Goal: Transaction & Acquisition: Book appointment/travel/reservation

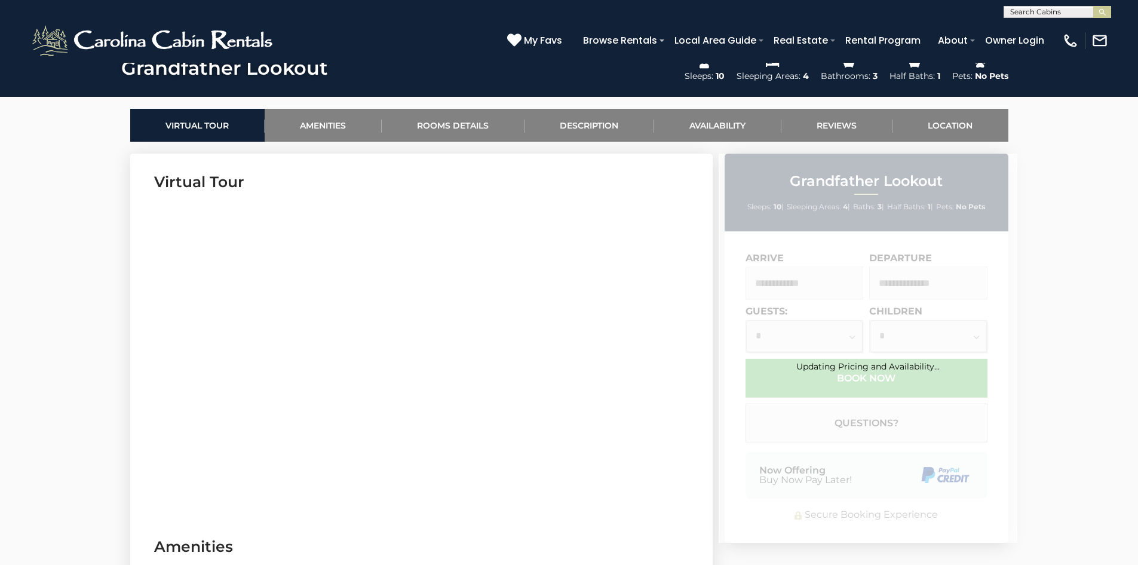
scroll to position [598, 0]
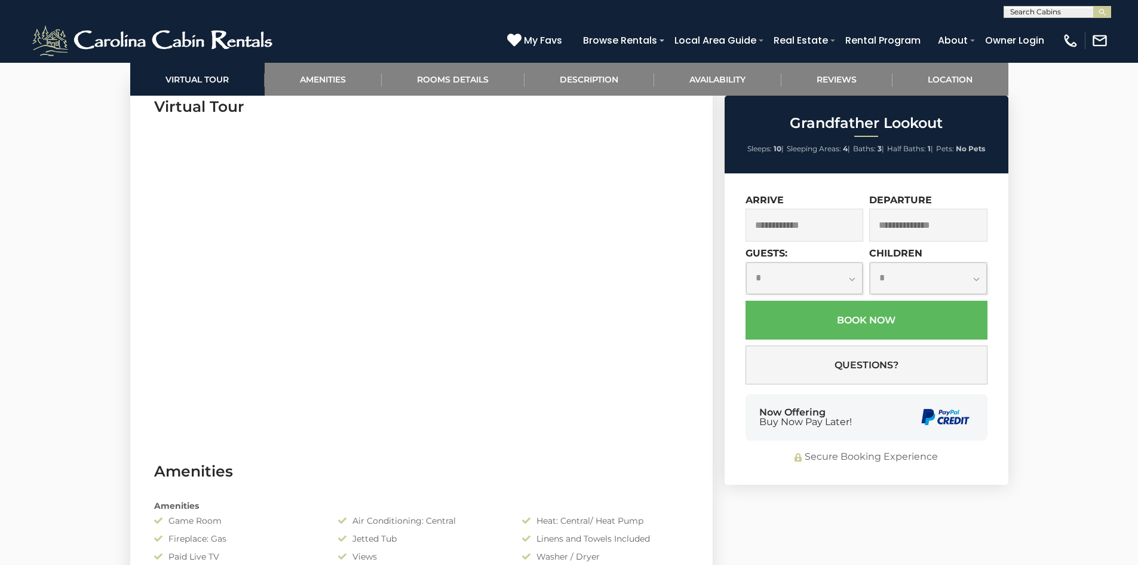
click at [761, 233] on input "text" at bounding box center [805, 225] width 118 height 33
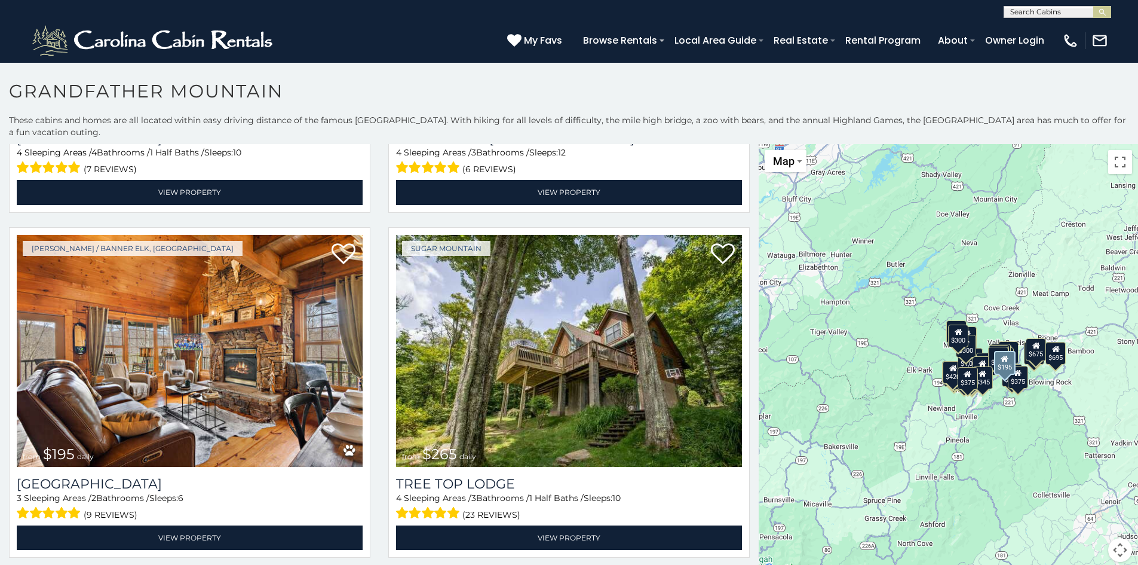
scroll to position [4422, 0]
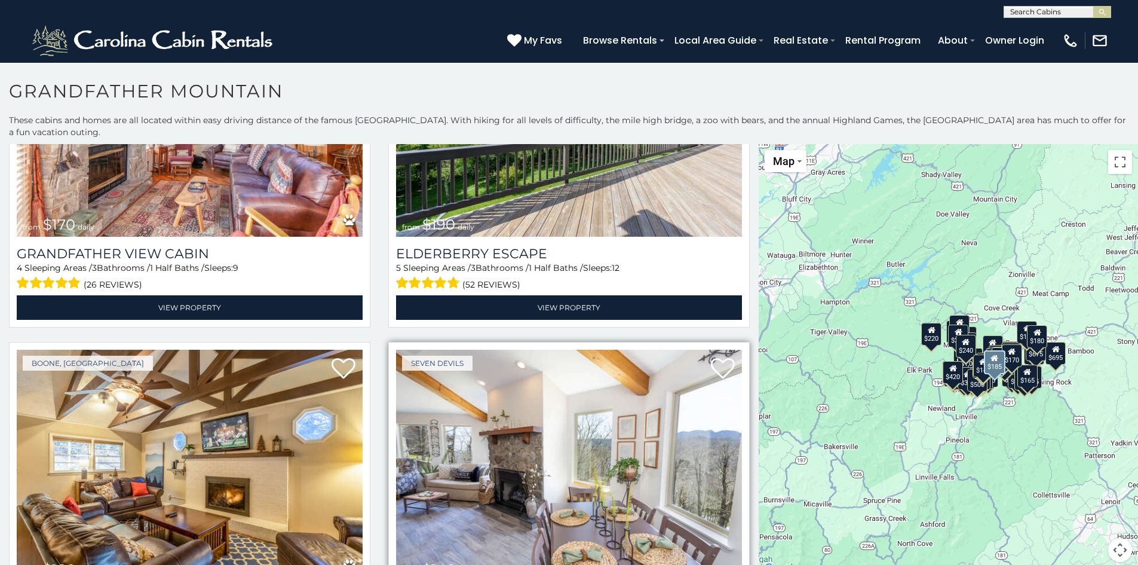
scroll to position [9480, 0]
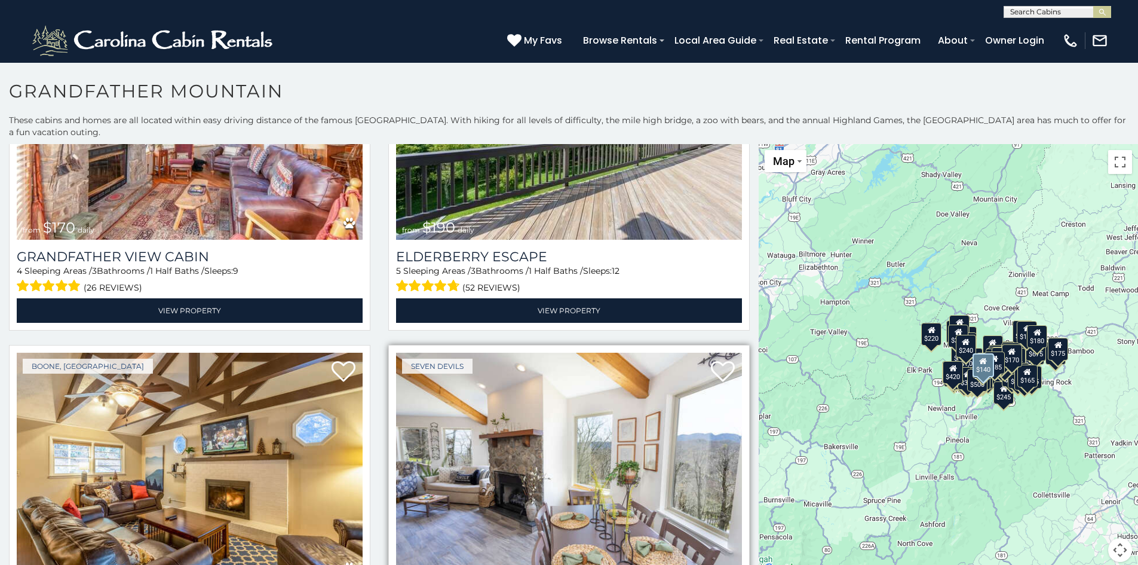
click at [453, 367] on img at bounding box center [569, 469] width 346 height 232
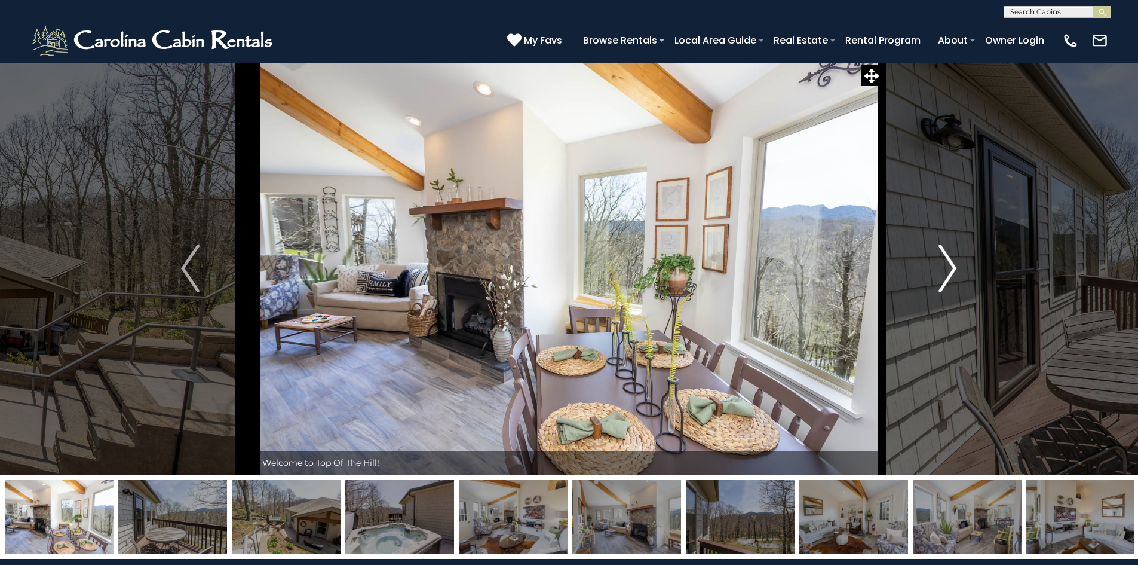
click at [945, 282] on img "Next" at bounding box center [948, 268] width 18 height 48
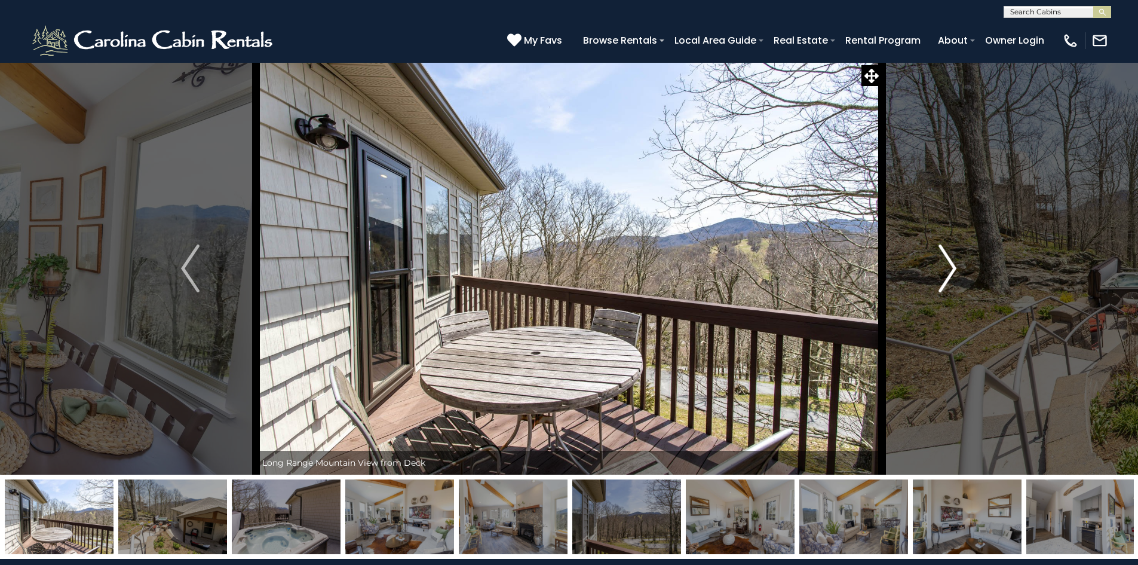
click at [945, 283] on img "Next" at bounding box center [948, 268] width 18 height 48
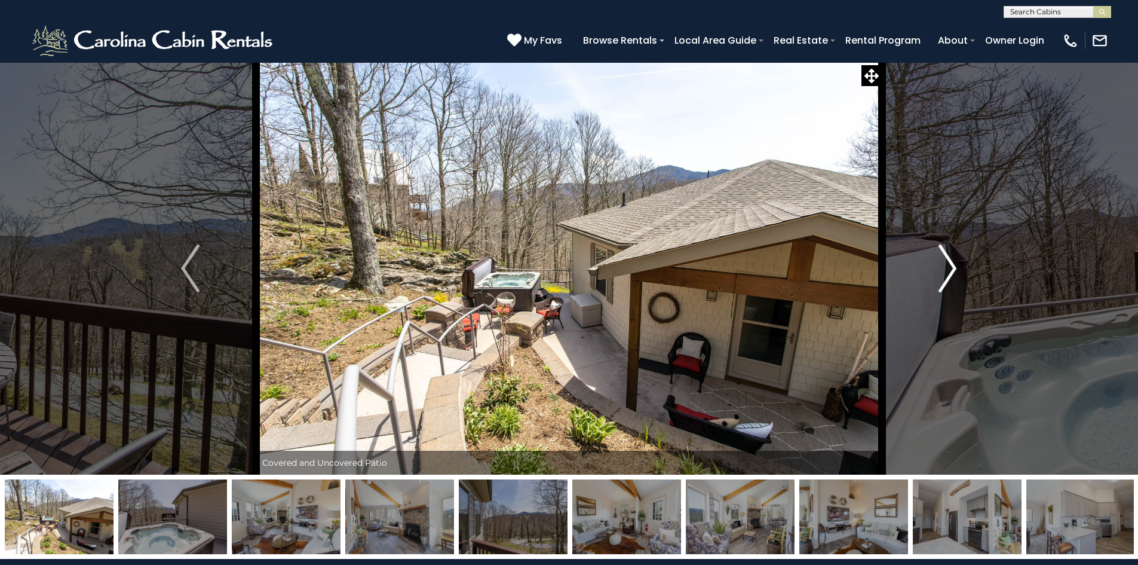
click at [945, 283] on img "Next" at bounding box center [948, 268] width 18 height 48
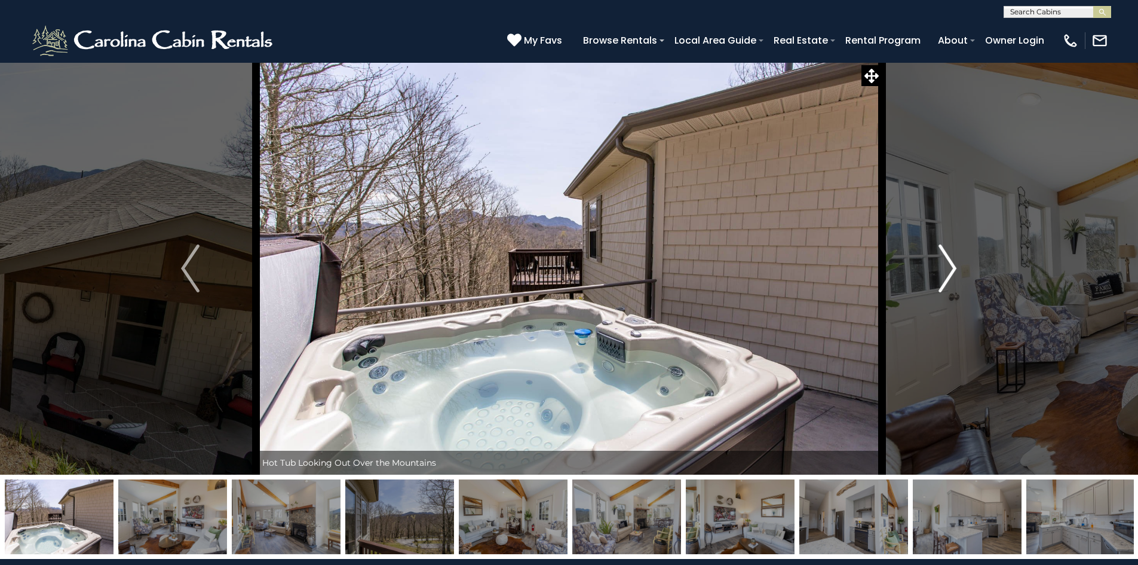
click at [945, 283] on img "Next" at bounding box center [948, 268] width 18 height 48
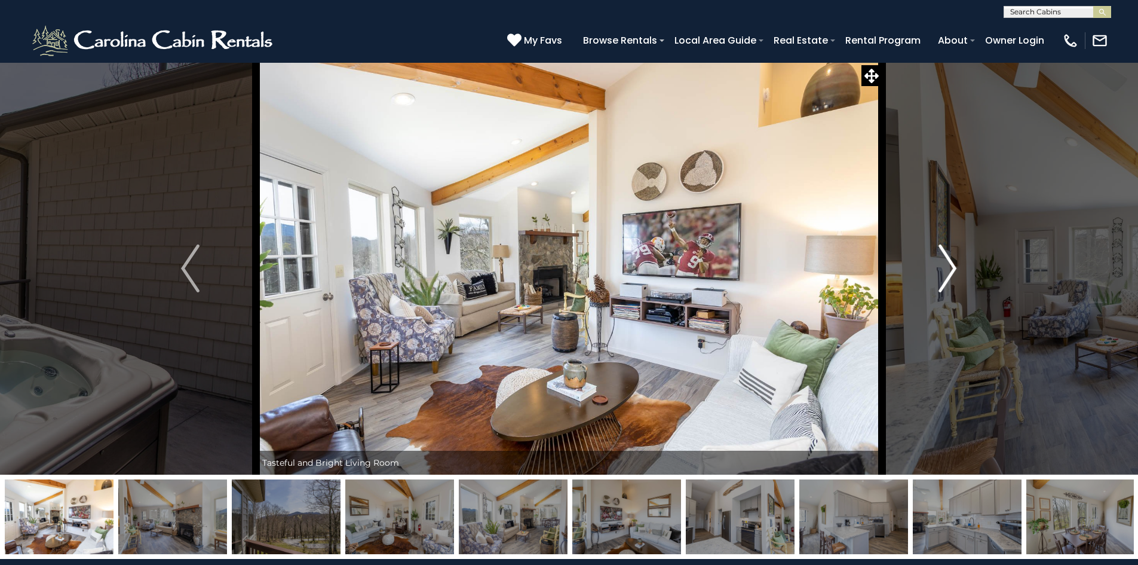
click at [945, 283] on img "Next" at bounding box center [948, 268] width 18 height 48
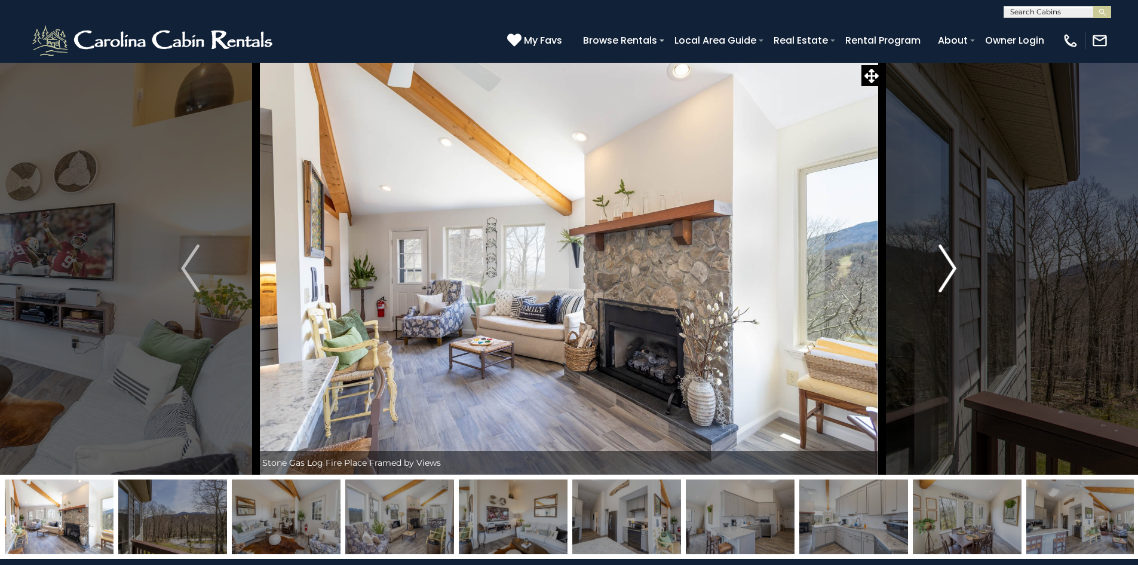
click at [945, 283] on img "Next" at bounding box center [948, 268] width 18 height 48
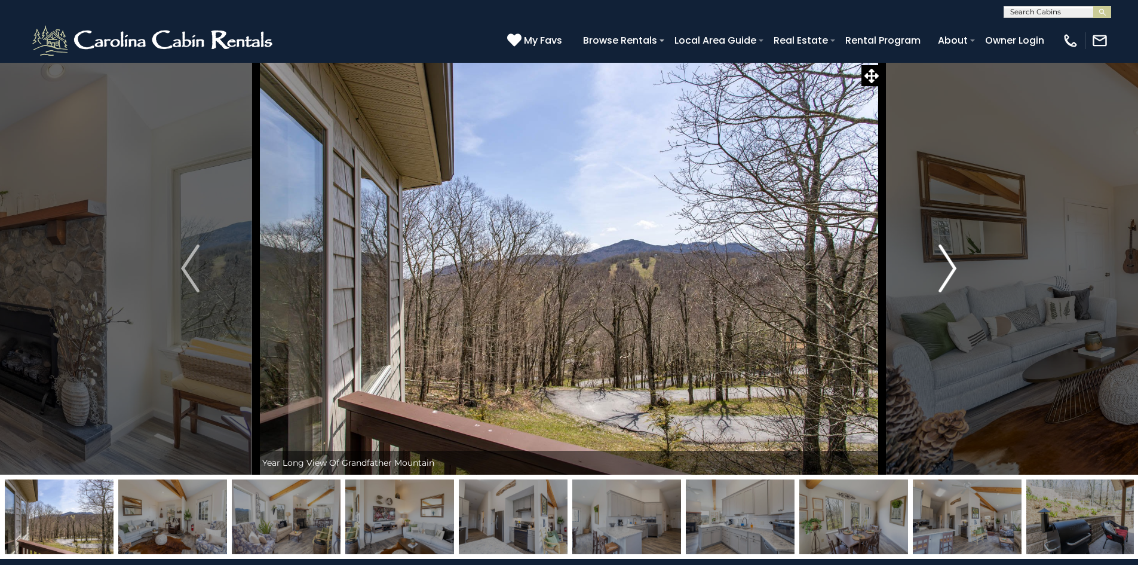
click at [945, 283] on img "Next" at bounding box center [948, 268] width 18 height 48
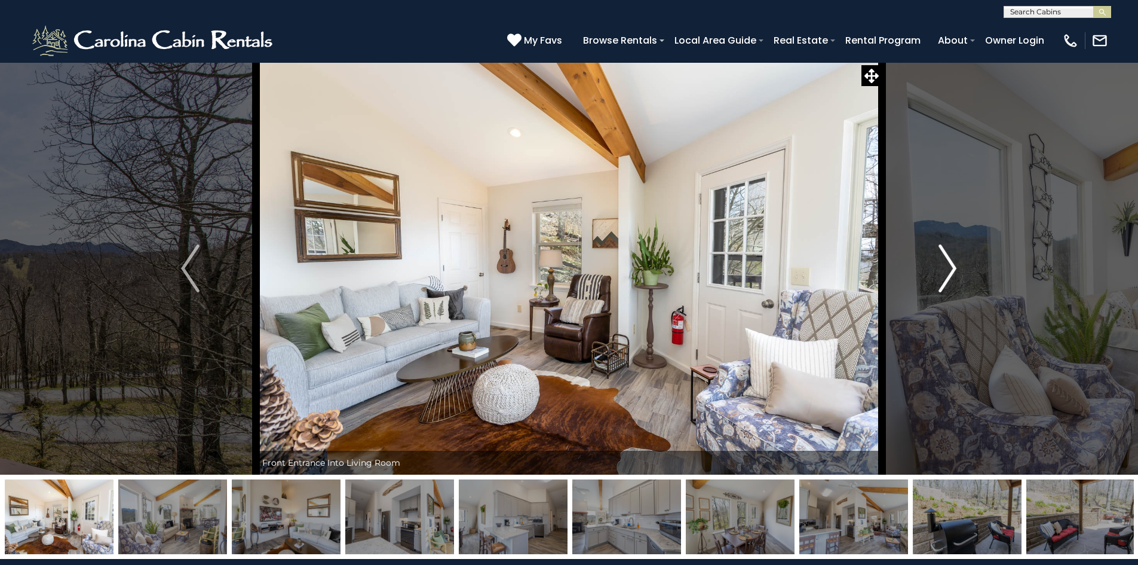
click at [945, 283] on img "Next" at bounding box center [948, 268] width 18 height 48
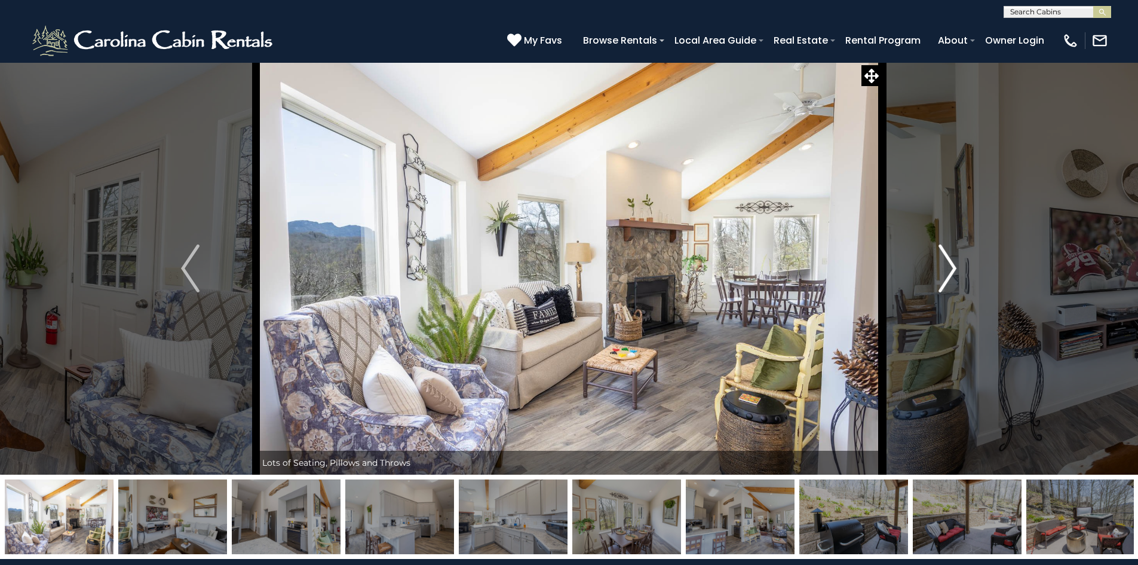
click at [945, 283] on img "Next" at bounding box center [948, 268] width 18 height 48
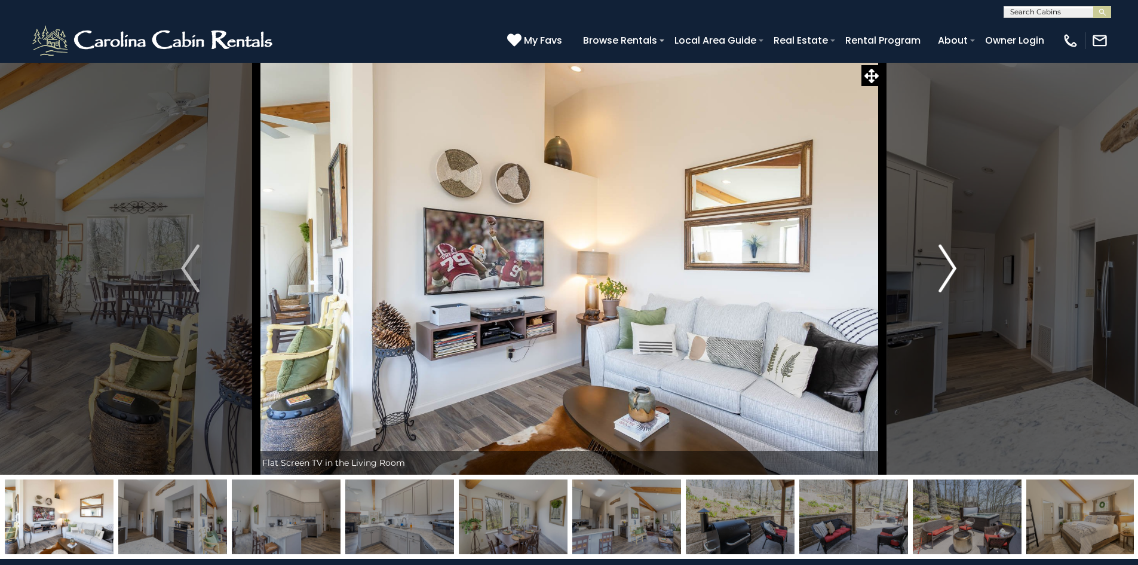
click at [945, 283] on img "Next" at bounding box center [948, 268] width 18 height 48
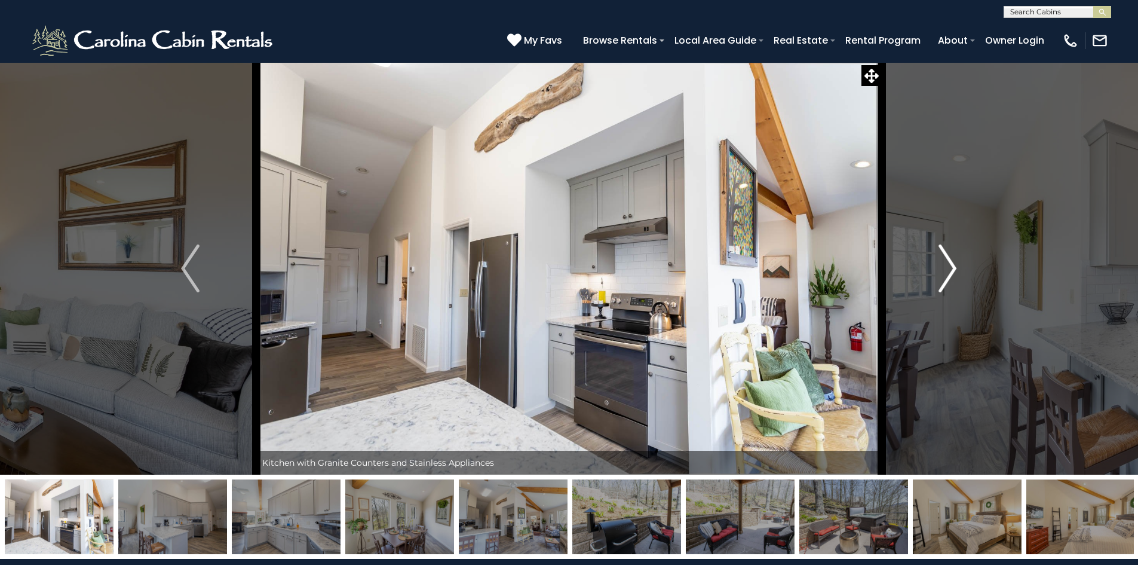
click at [945, 283] on img "Next" at bounding box center [948, 268] width 18 height 48
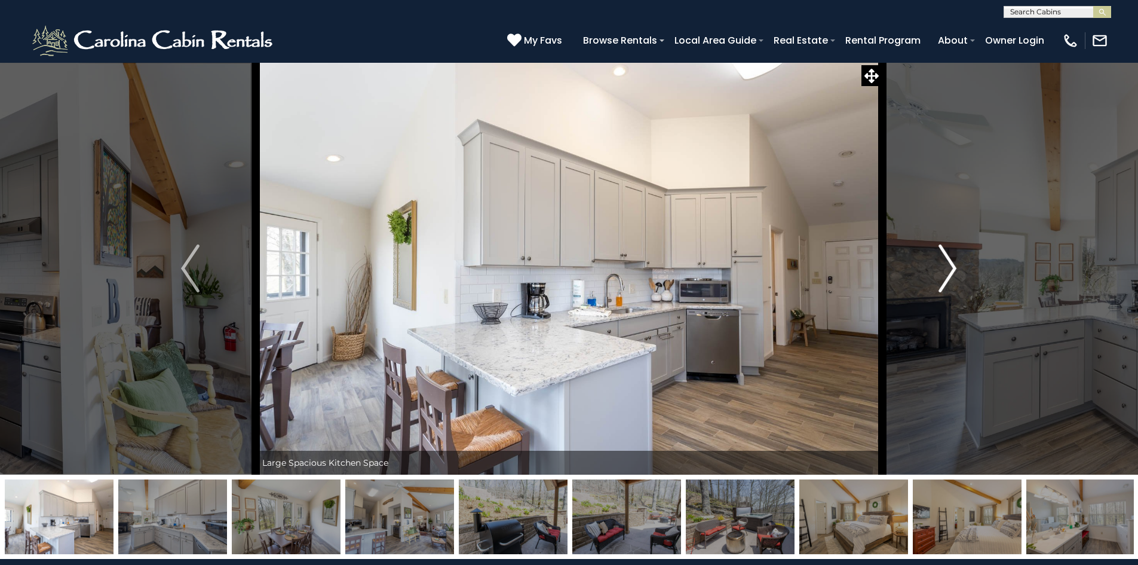
click at [945, 283] on img "Next" at bounding box center [948, 268] width 18 height 48
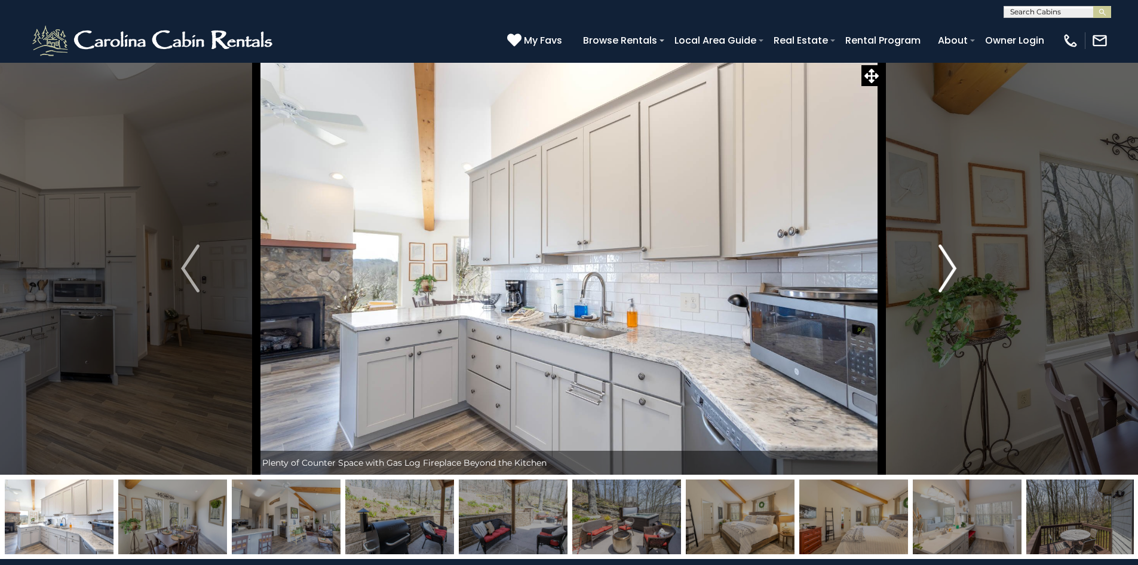
click at [945, 283] on img "Next" at bounding box center [948, 268] width 18 height 48
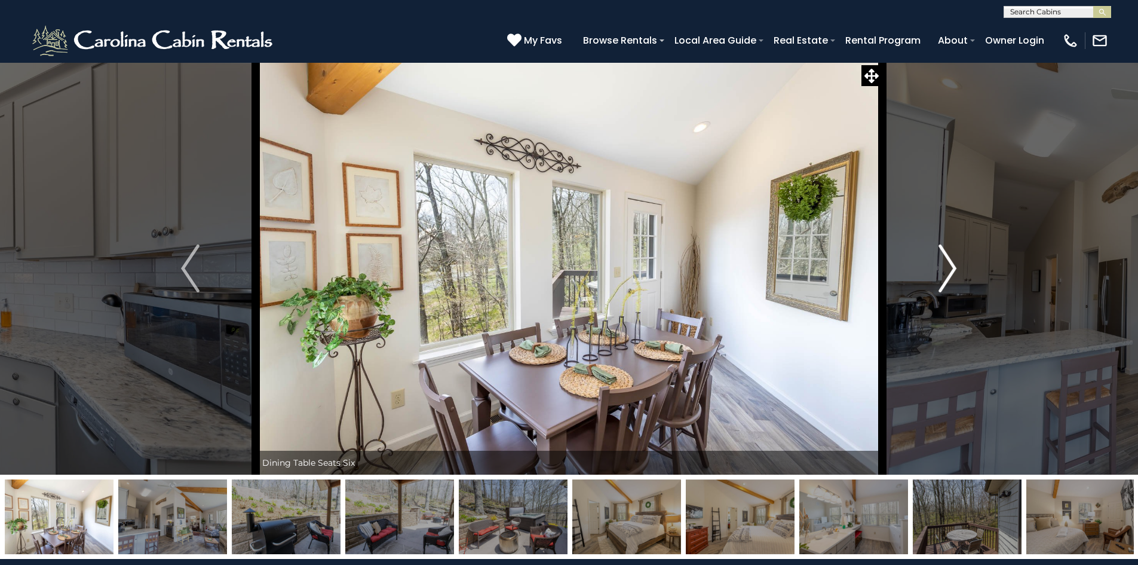
click at [945, 283] on img "Next" at bounding box center [948, 268] width 18 height 48
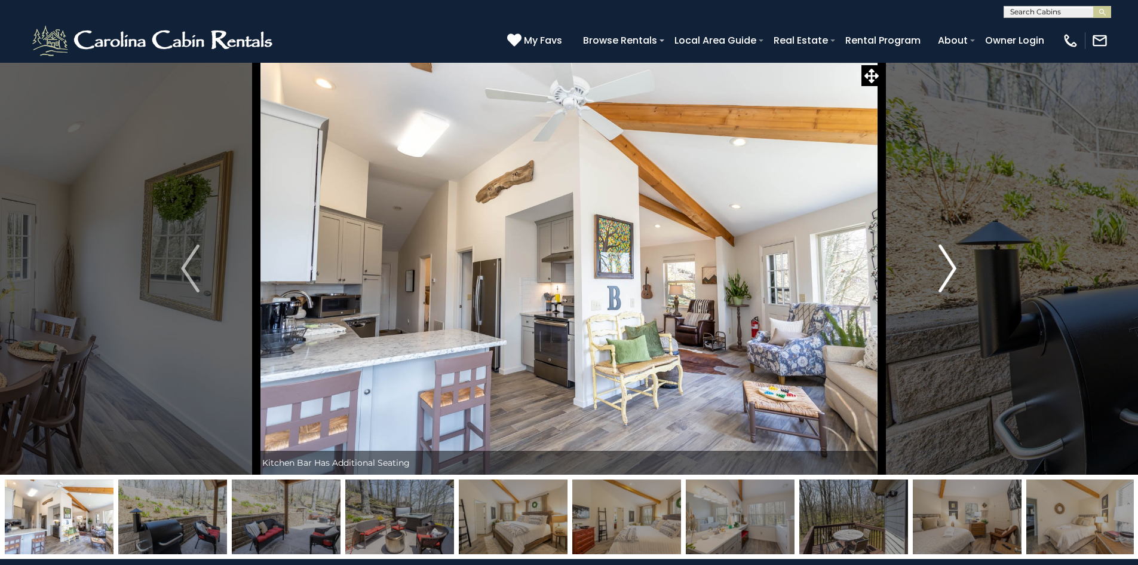
click at [945, 283] on img "Next" at bounding box center [948, 268] width 18 height 48
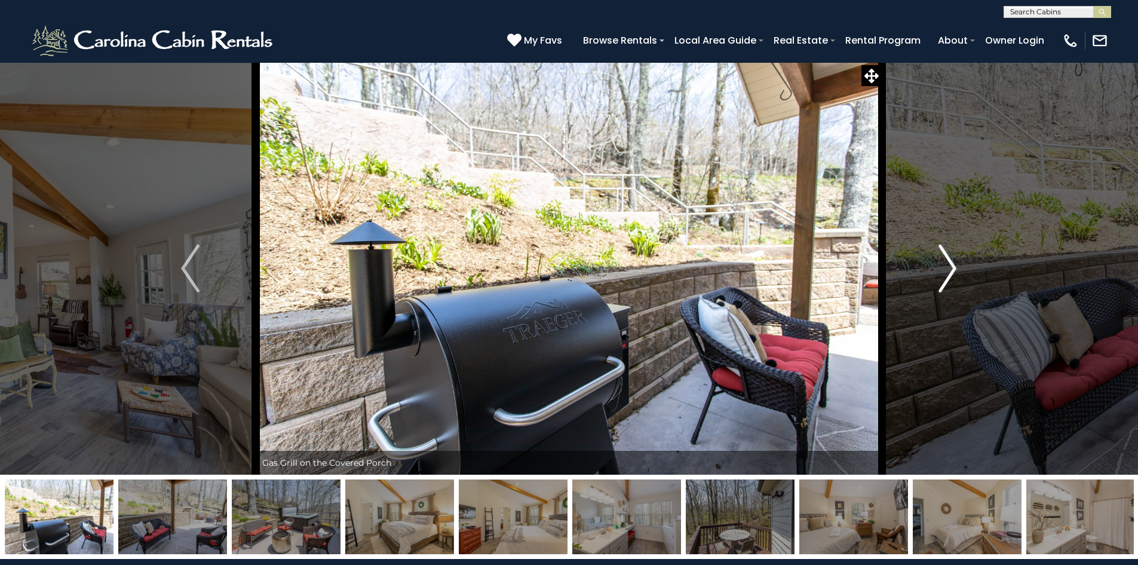
click at [945, 283] on img "Next" at bounding box center [948, 268] width 18 height 48
